Goal: Transaction & Acquisition: Purchase product/service

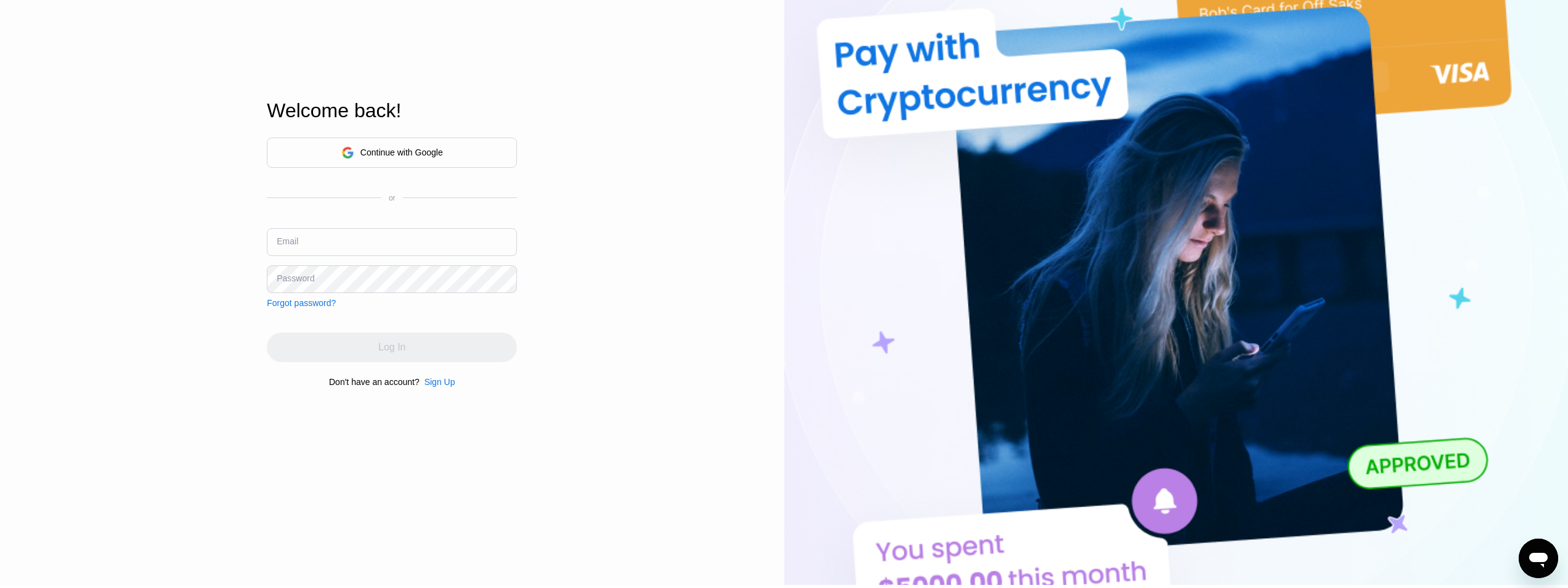
type input "[EMAIL_ADDRESS][DOMAIN_NAME]"
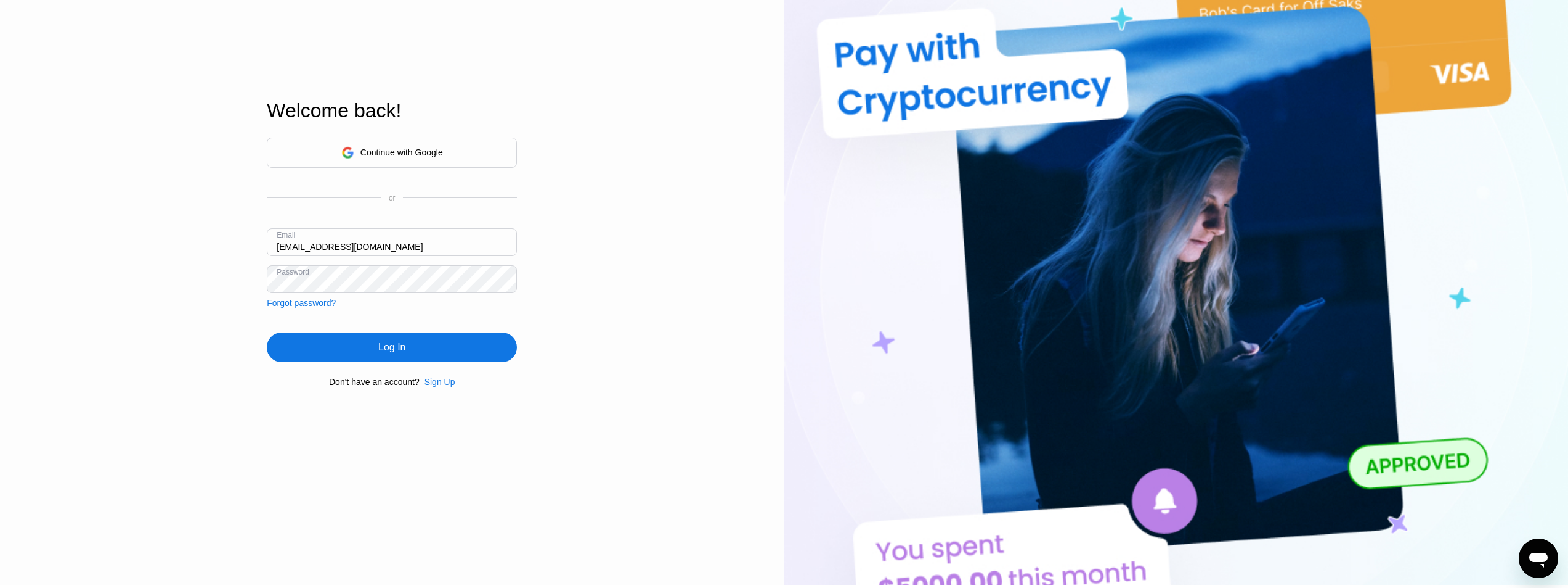
click at [488, 346] on div "Log In" at bounding box center [392, 347] width 250 height 30
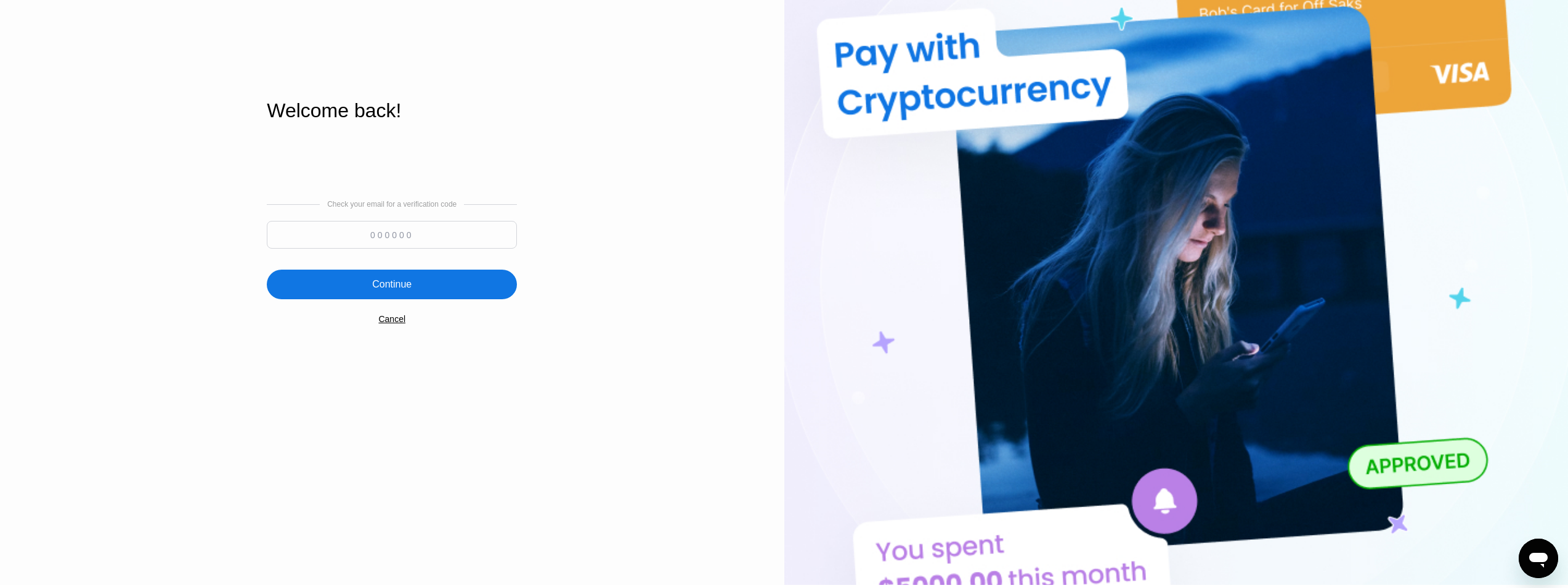
click at [411, 229] on input at bounding box center [392, 234] width 250 height 27
type input "121959"
click at [403, 281] on div "Continue" at bounding box center [392, 284] width 39 height 13
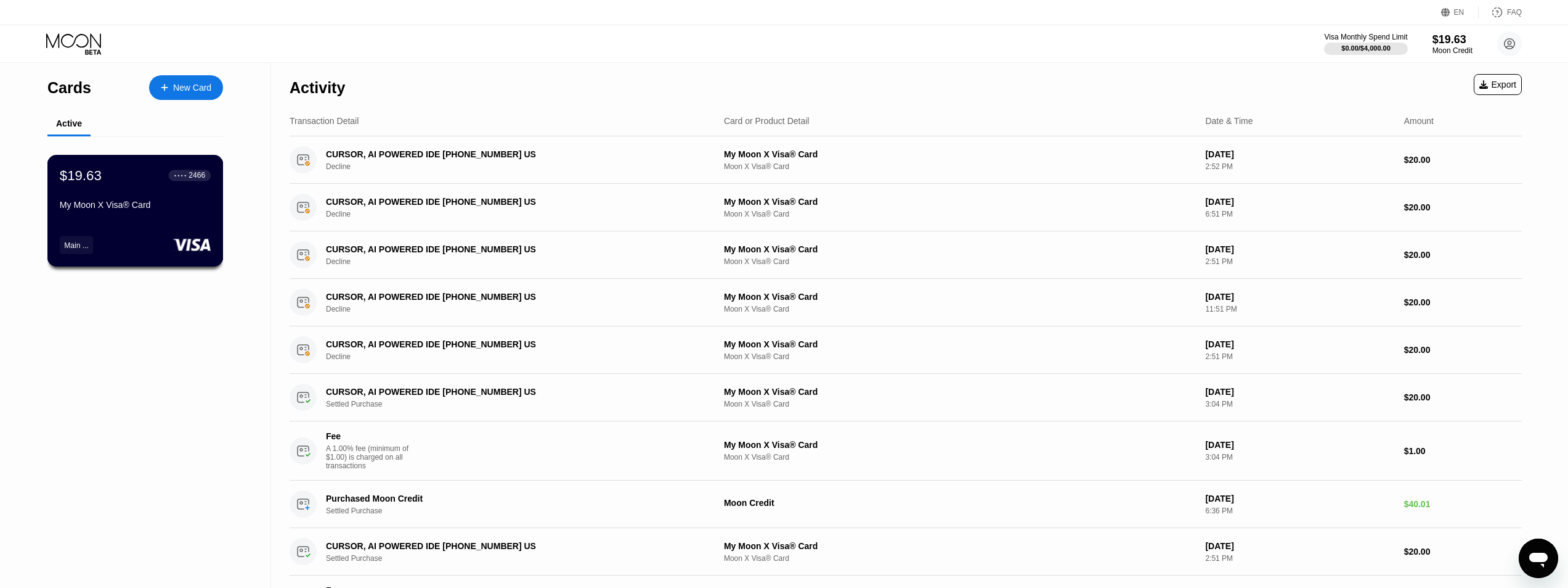
click at [148, 208] on div "My Moon X Visa® Card" at bounding box center [135, 205] width 151 height 10
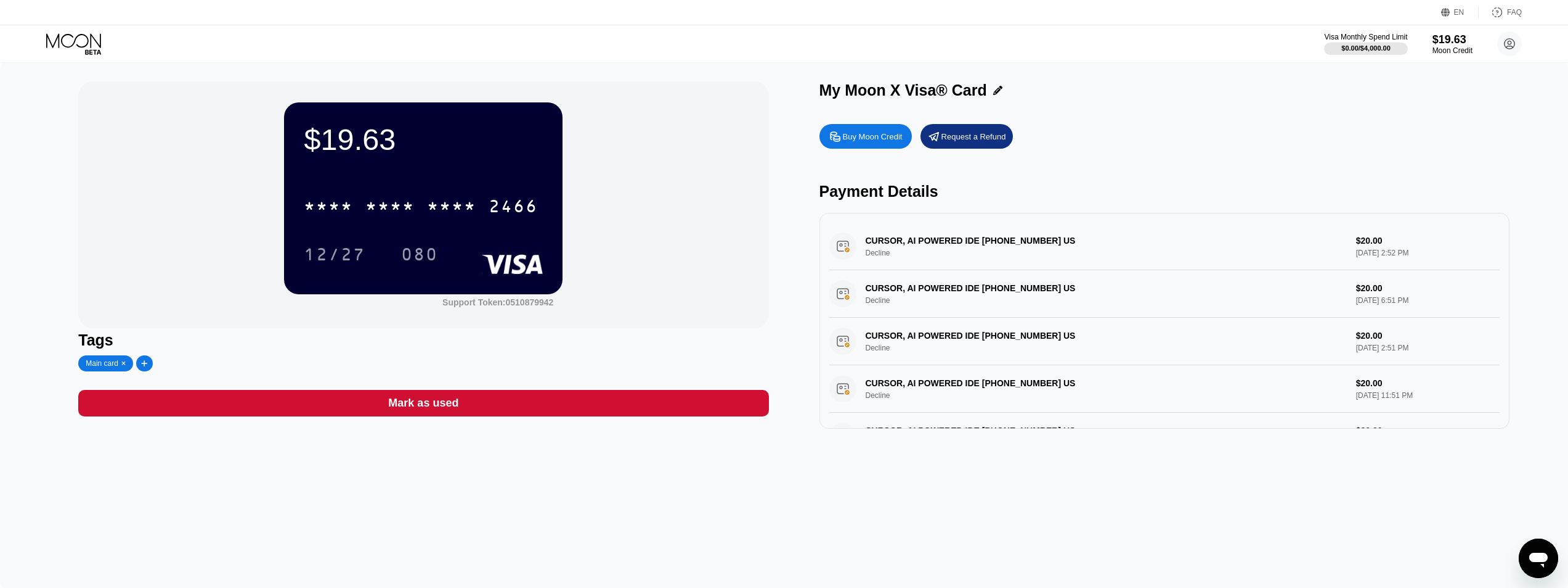
click at [870, 140] on div "Buy Moon Credit" at bounding box center [872, 136] width 60 height 11
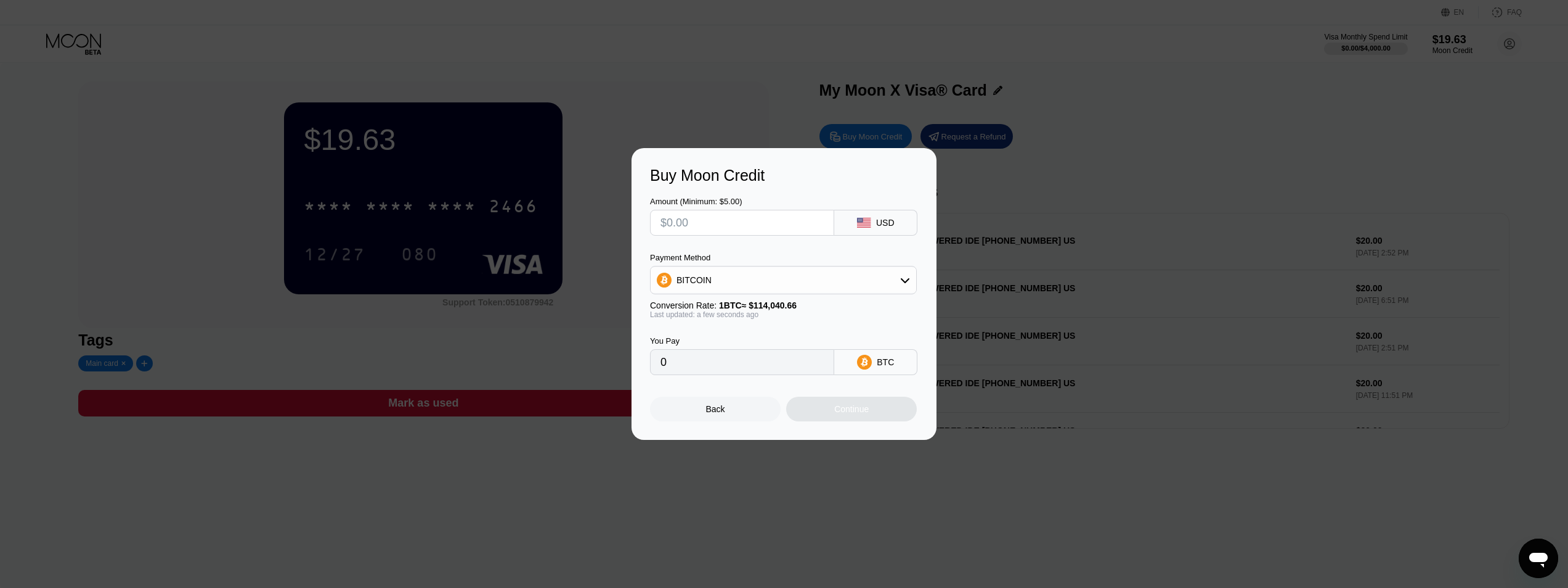
click at [748, 278] on div "BITCOIN" at bounding box center [784, 280] width 266 height 25
click at [723, 336] on span "USDT on TRON" at bounding box center [711, 341] width 63 height 10
type input "0.00"
click at [725, 370] on input "0.00" at bounding box center [742, 362] width 163 height 25
click at [731, 222] on input "text" at bounding box center [742, 222] width 163 height 25
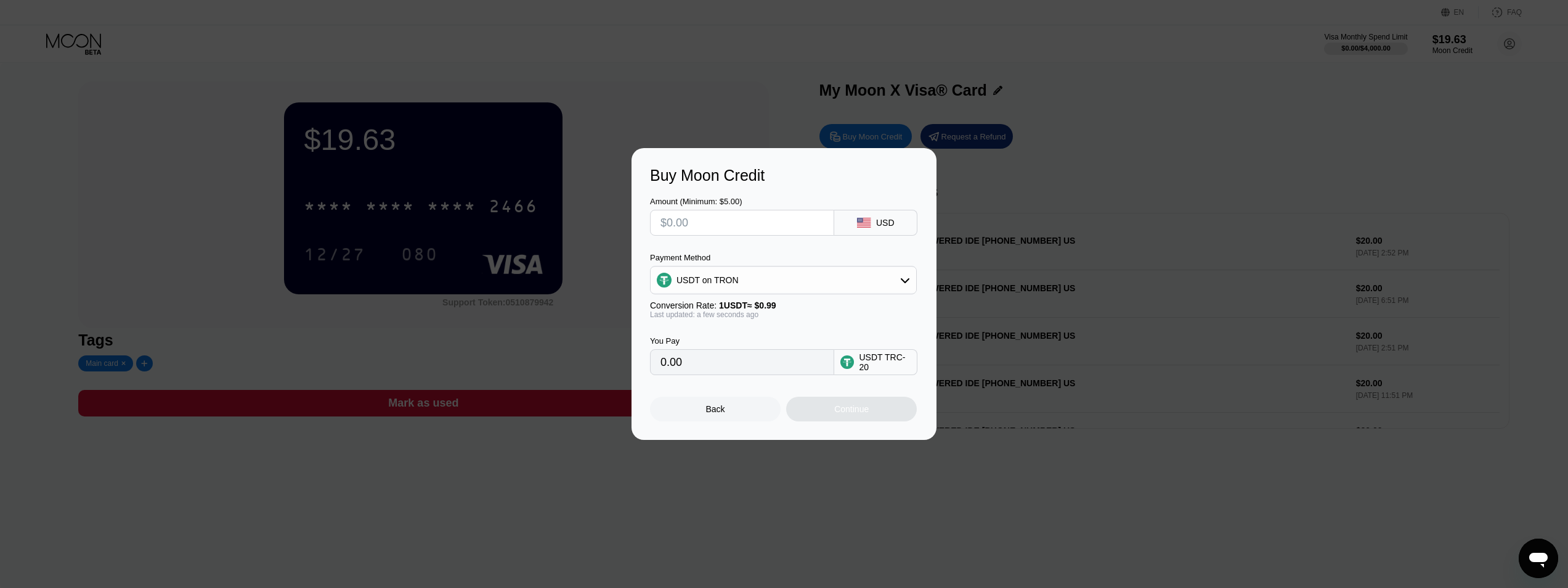
type input "$4"
type input "4.04"
type input "$40"
type input "40.40"
click at [718, 366] on input "40.40" at bounding box center [742, 362] width 163 height 25
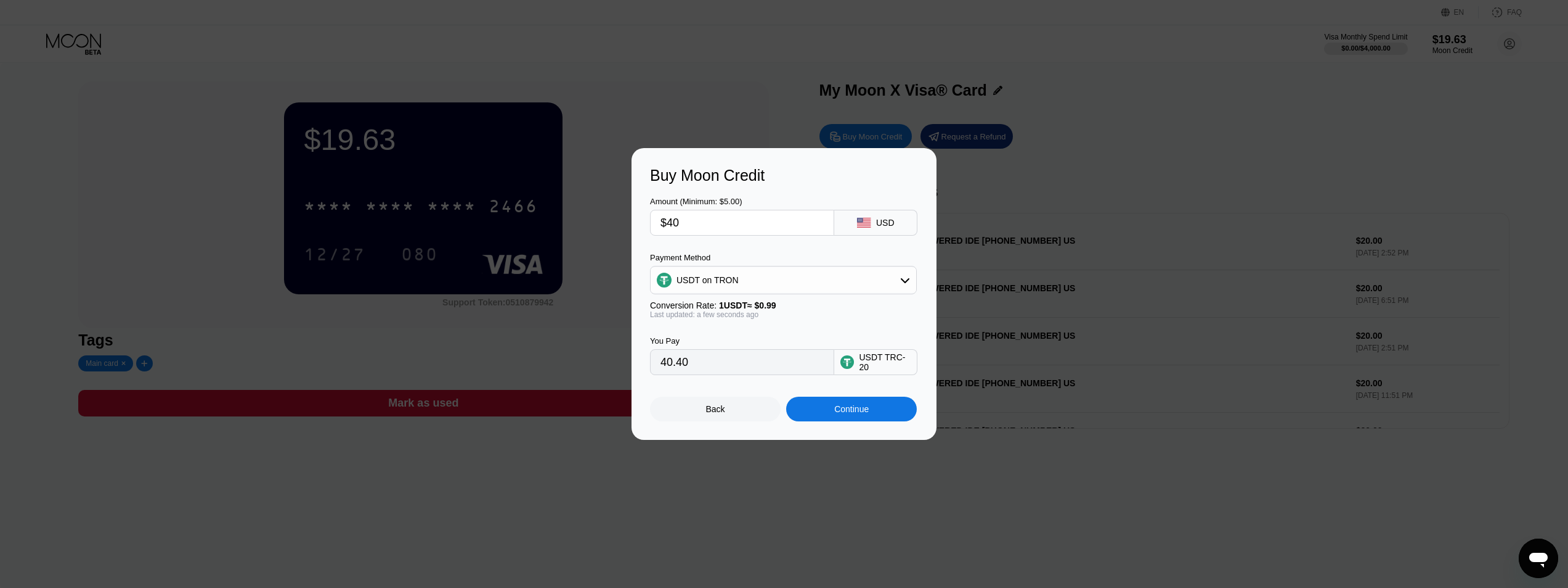
click at [874, 366] on div "USDT TRC-20" at bounding box center [885, 362] width 52 height 20
drag, startPoint x: 675, startPoint y: 222, endPoint x: 682, endPoint y: 222, distance: 7.0
click at [682, 222] on input "$40" at bounding box center [742, 222] width 163 height 25
type input "$42"
type input "42.42"
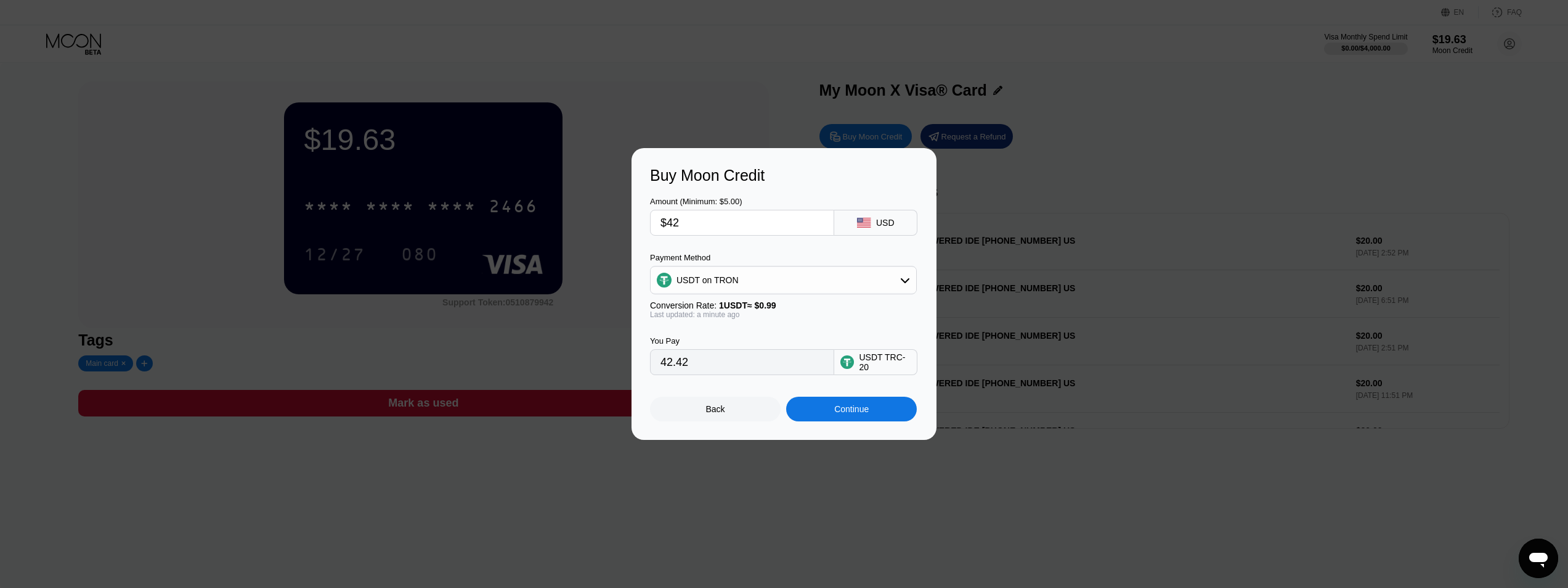
type input "$42"
click at [727, 373] on input "42.42" at bounding box center [742, 362] width 163 height 25
click at [843, 414] on div "Continue" at bounding box center [851, 409] width 34 height 10
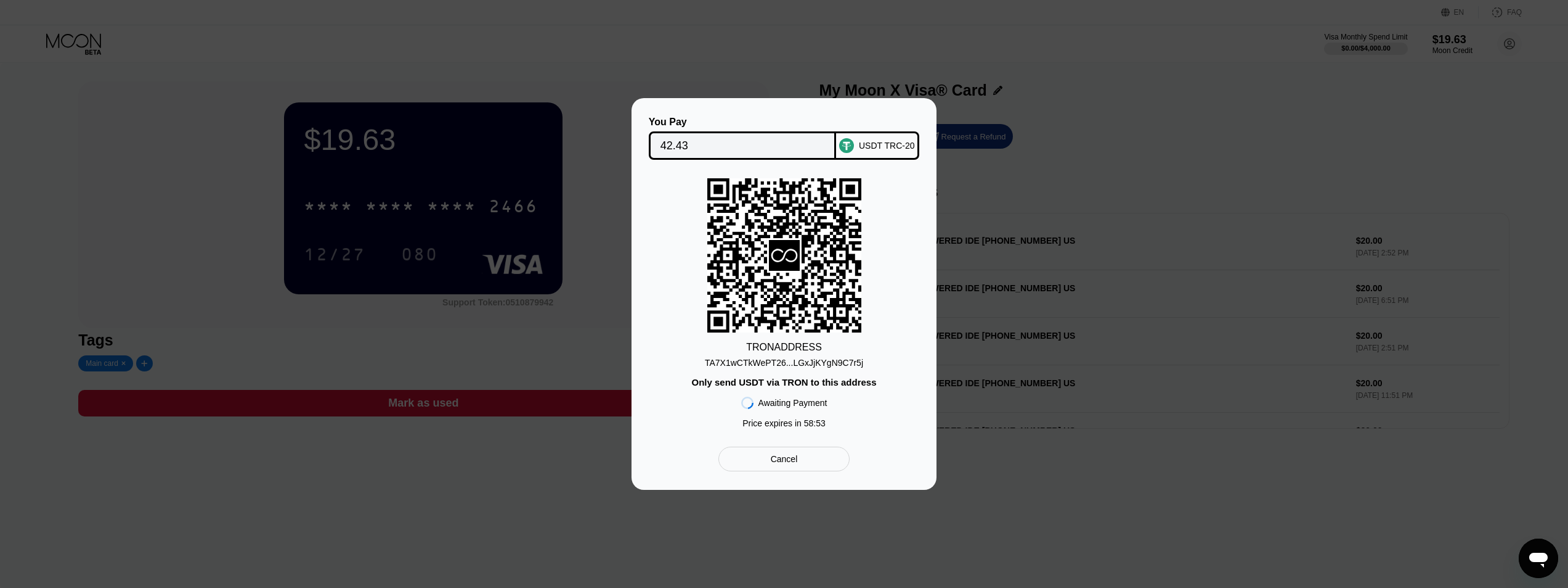
click at [769, 363] on div "TA7X1wCTkWePT26...LGxJjKYgN9C7r5j" at bounding box center [784, 363] width 158 height 10
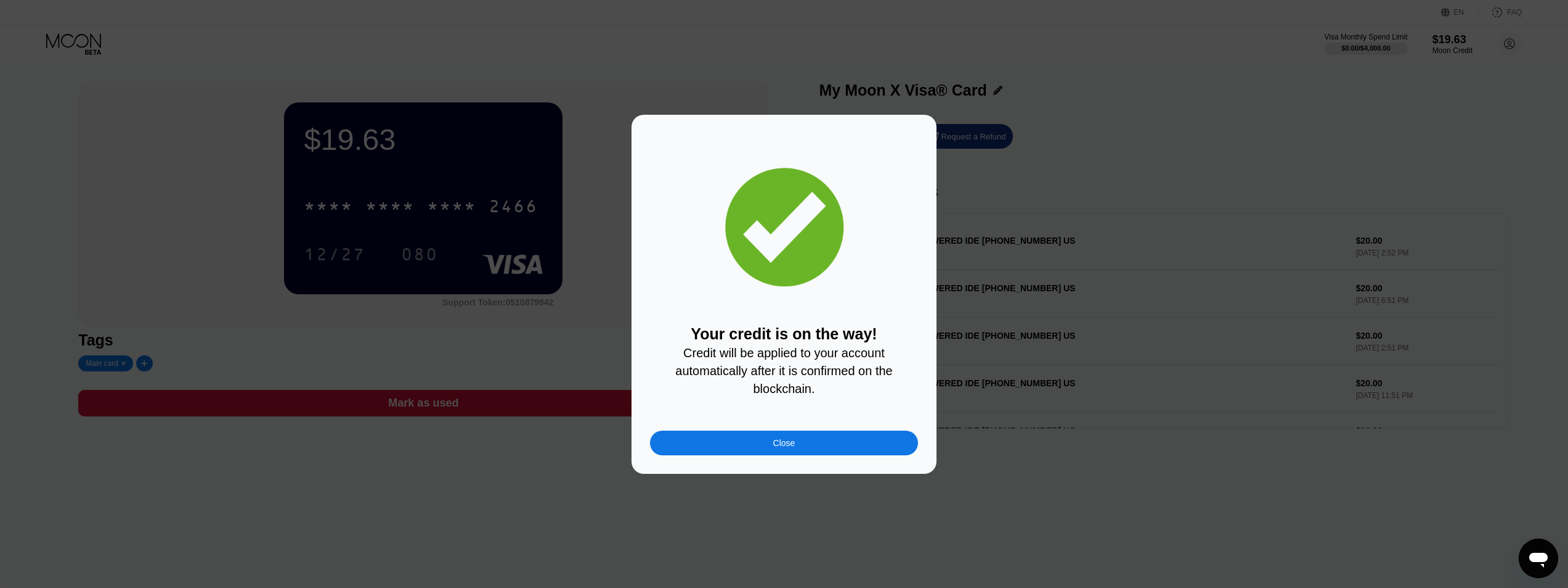
click at [777, 445] on div "Close" at bounding box center [784, 443] width 22 height 10
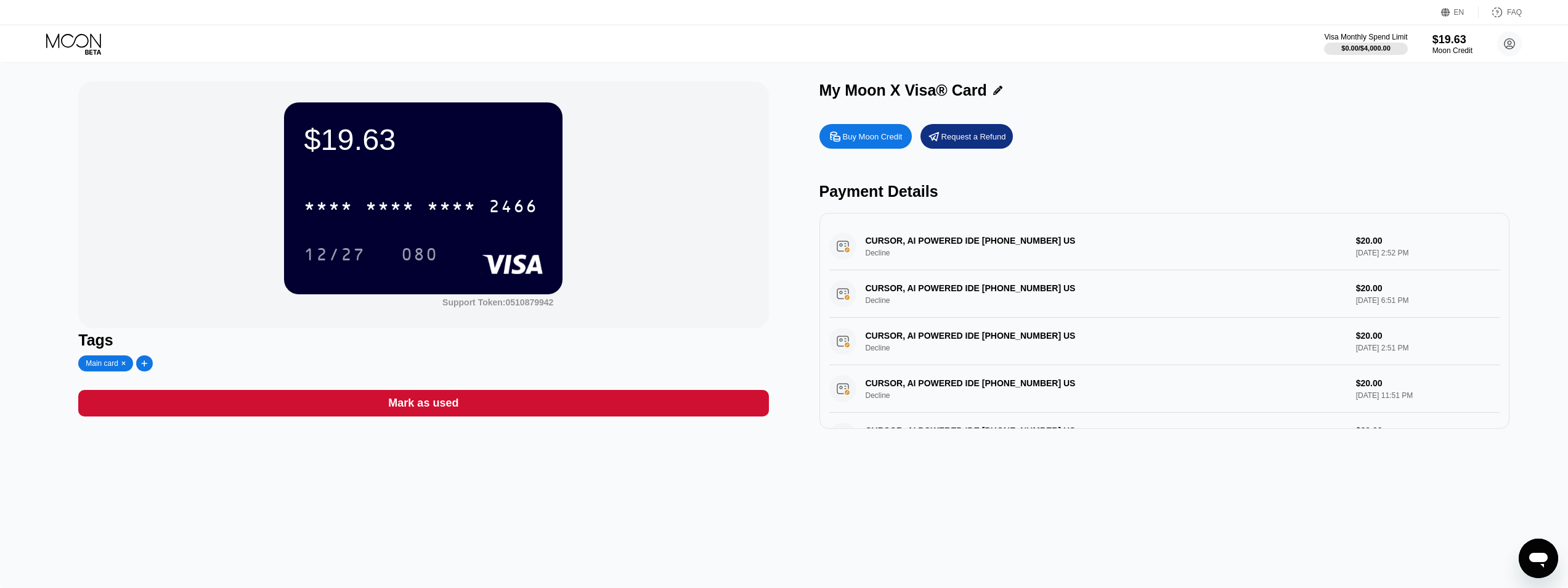
click at [642, 239] on div "$19.63 * * * * * * * * * * * * 2466 12/27 080 Support Token: 0510879942" at bounding box center [423, 205] width 690 height 247
click at [78, 39] on icon at bounding box center [75, 44] width 58 height 22
